Goal: Information Seeking & Learning: Learn about a topic

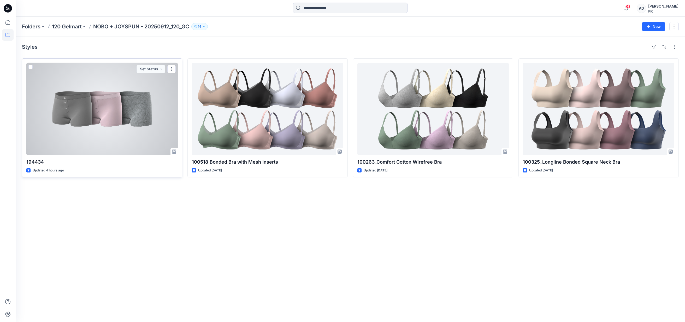
click at [93, 97] on div at bounding box center [101, 109] width 151 height 93
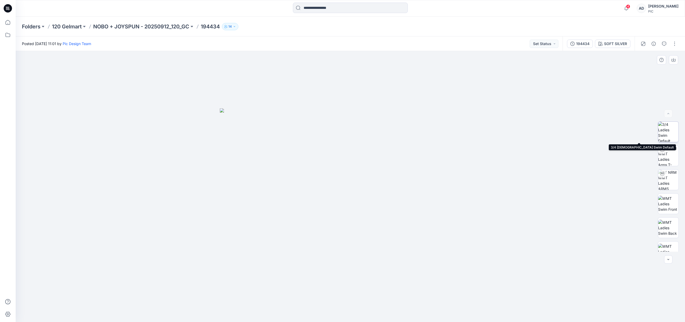
click at [666, 134] on img at bounding box center [668, 132] width 20 height 20
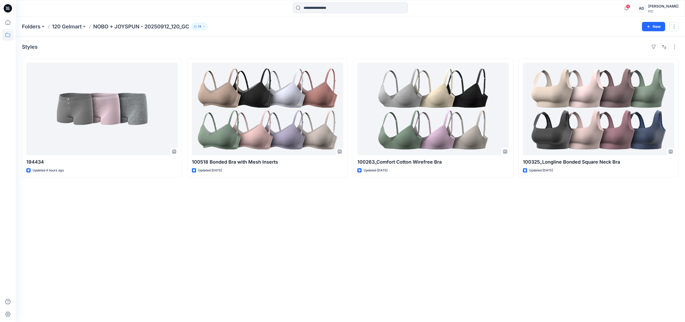
click at [105, 214] on div "Styles 194434 Updated 4 hours ago 100518 Bonded Bra with Mesh Inserts Updated […" at bounding box center [350, 180] width 669 height 286
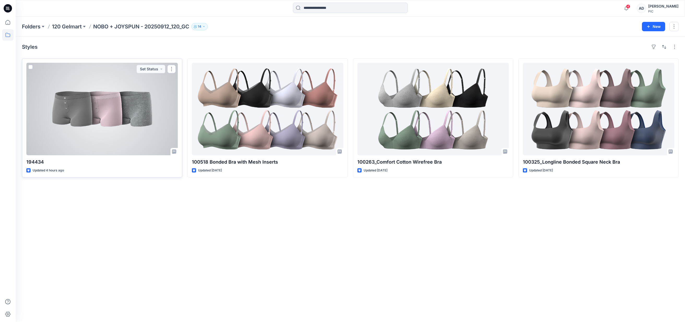
click at [110, 101] on div at bounding box center [101, 109] width 151 height 93
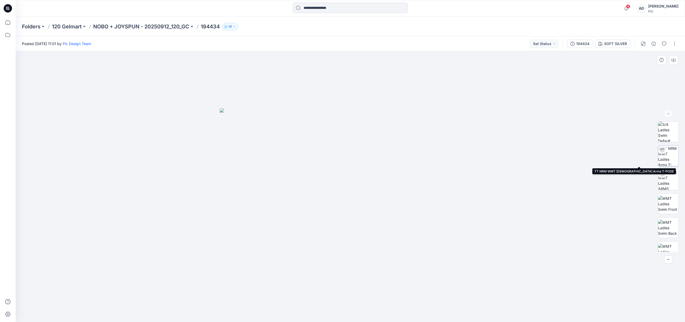
click at [666, 157] on img at bounding box center [668, 156] width 20 height 20
click at [616, 46] on div "SOFT SILVER" at bounding box center [615, 44] width 23 height 6
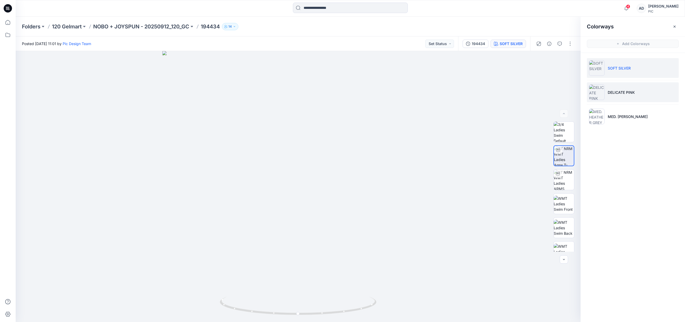
click at [623, 91] on p "DELICATE PINK" at bounding box center [620, 92] width 27 height 5
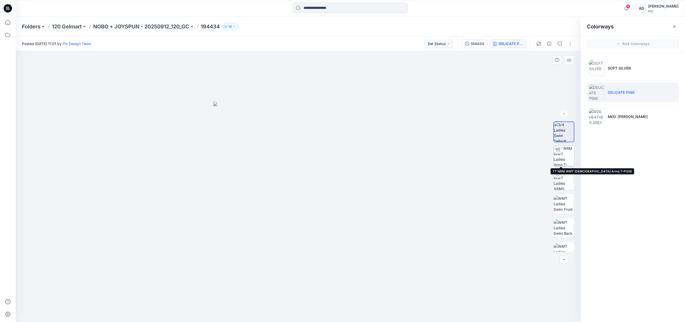
click at [563, 149] on img at bounding box center [563, 156] width 20 height 20
drag, startPoint x: 399, startPoint y: 214, endPoint x: 372, endPoint y: 200, distance: 30.6
click at [372, 200] on img at bounding box center [298, 125] width 509 height 394
drag, startPoint x: 298, startPoint y: 315, endPoint x: 177, endPoint y: 312, distance: 121.1
click at [177, 312] on div at bounding box center [298, 186] width 565 height 271
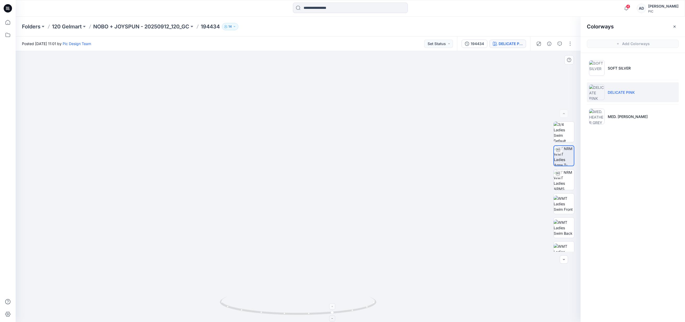
drag, startPoint x: 331, startPoint y: 316, endPoint x: 296, endPoint y: 314, distance: 35.8
click at [296, 314] on icon at bounding box center [299, 307] width 158 height 20
drag, startPoint x: 290, startPoint y: 316, endPoint x: 252, endPoint y: 307, distance: 39.9
click at [252, 307] on icon at bounding box center [299, 307] width 158 height 20
click at [564, 127] on img at bounding box center [563, 132] width 20 height 20
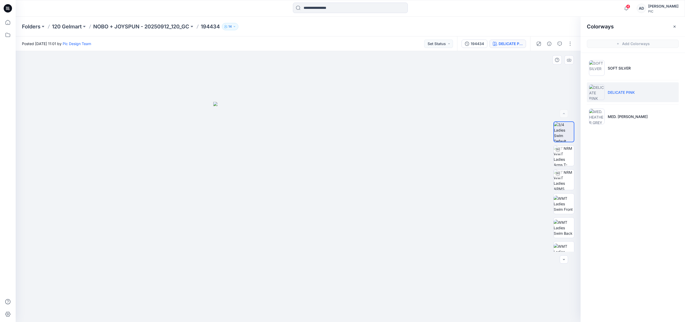
click at [310, 211] on img at bounding box center [298, 212] width 170 height 220
click at [562, 175] on img at bounding box center [563, 169] width 20 height 20
drag, startPoint x: 343, startPoint y: 181, endPoint x: 291, endPoint y: 189, distance: 52.0
click at [291, 189] on img at bounding box center [298, 218] width 194 height 208
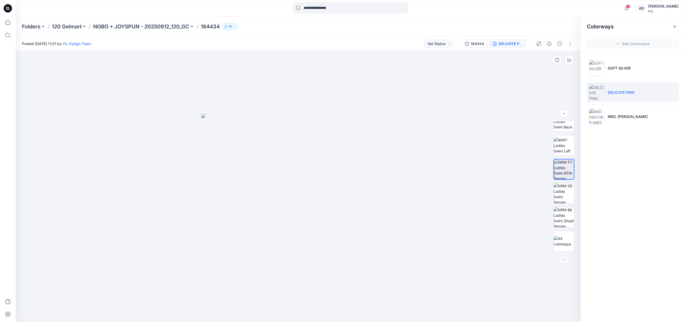
click at [312, 183] on img at bounding box center [298, 218] width 194 height 208
drag, startPoint x: 351, startPoint y: 202, endPoint x: 361, endPoint y: 172, distance: 31.9
click at [280, 198] on img at bounding box center [298, 218] width 194 height 208
drag, startPoint x: 362, startPoint y: 175, endPoint x: 402, endPoint y: 171, distance: 40.7
click at [402, 171] on div at bounding box center [298, 186] width 565 height 271
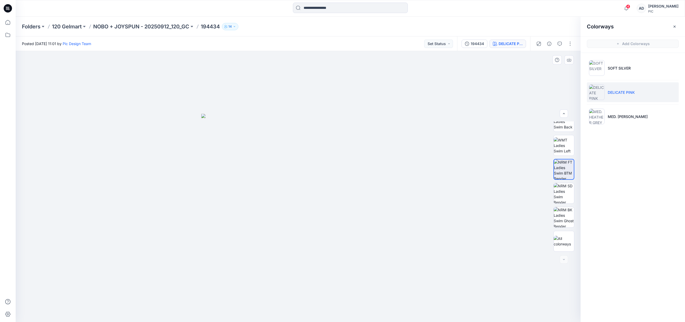
click at [426, 189] on div at bounding box center [298, 186] width 565 height 271
click at [567, 246] on img at bounding box center [563, 241] width 20 height 11
